Goal: Complete application form

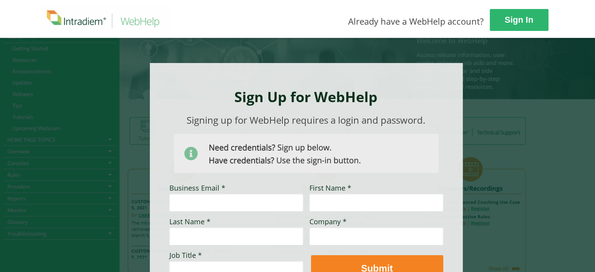
scroll to position [39, 0]
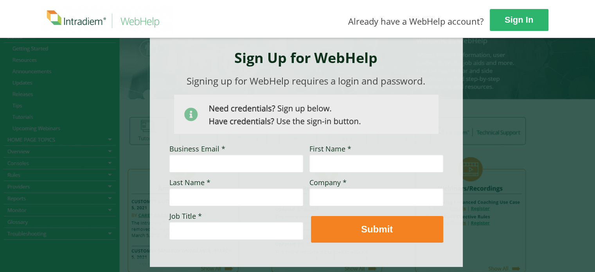
click at [221, 168] on input "Business Email *" at bounding box center [236, 163] width 134 height 18
type input "[EMAIL_ADDRESS][DOMAIN_NAME]"
click at [344, 164] on input "First Name *" at bounding box center [376, 163] width 134 height 18
type input "Brahim"
type input "Khanchouche"
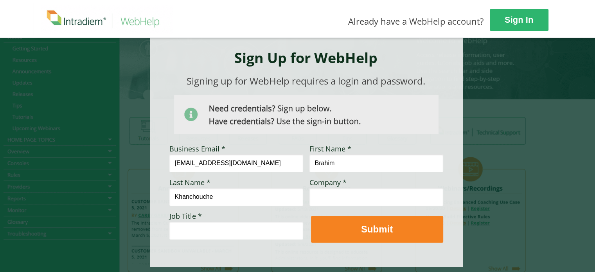
click at [367, 201] on input "Company *" at bounding box center [376, 197] width 134 height 18
type input "[PERSON_NAME] Automotive Inc"
click at [199, 227] on input "Job Title *" at bounding box center [236, 230] width 134 height 18
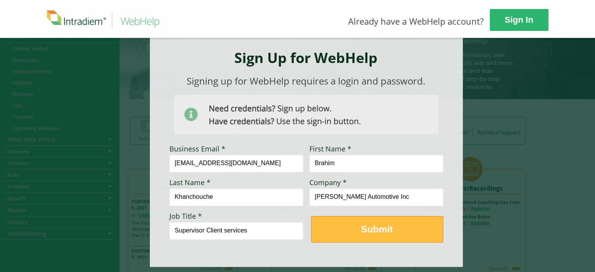
type input "Supervisor Client services"
click at [365, 218] on button "Submit" at bounding box center [377, 229] width 132 height 27
click at [369, 225] on strong "Submit" at bounding box center [377, 229] width 32 height 11
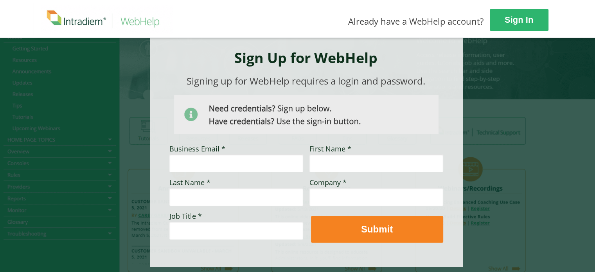
click at [190, 169] on input "Business Email *" at bounding box center [236, 163] width 134 height 18
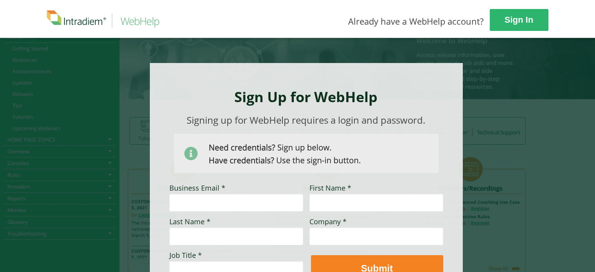
scroll to position [39, 0]
